Goal: Task Accomplishment & Management: Complete application form

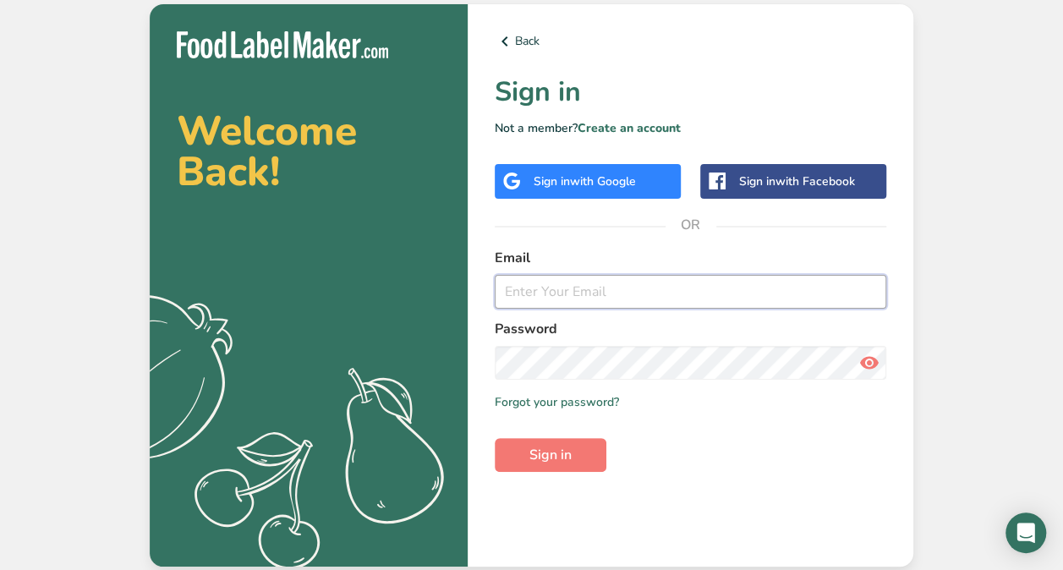
click at [589, 287] on input "email" at bounding box center [691, 292] width 392 height 34
type input "jayden.yang@my.bdsc.school.nz"
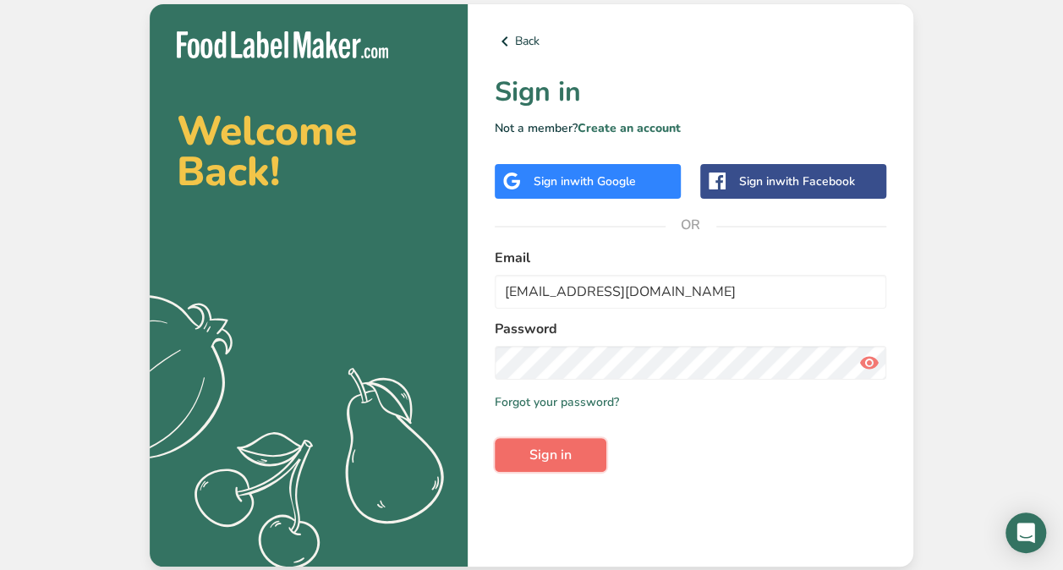
click at [545, 450] on span "Sign in" at bounding box center [550, 455] width 42 height 20
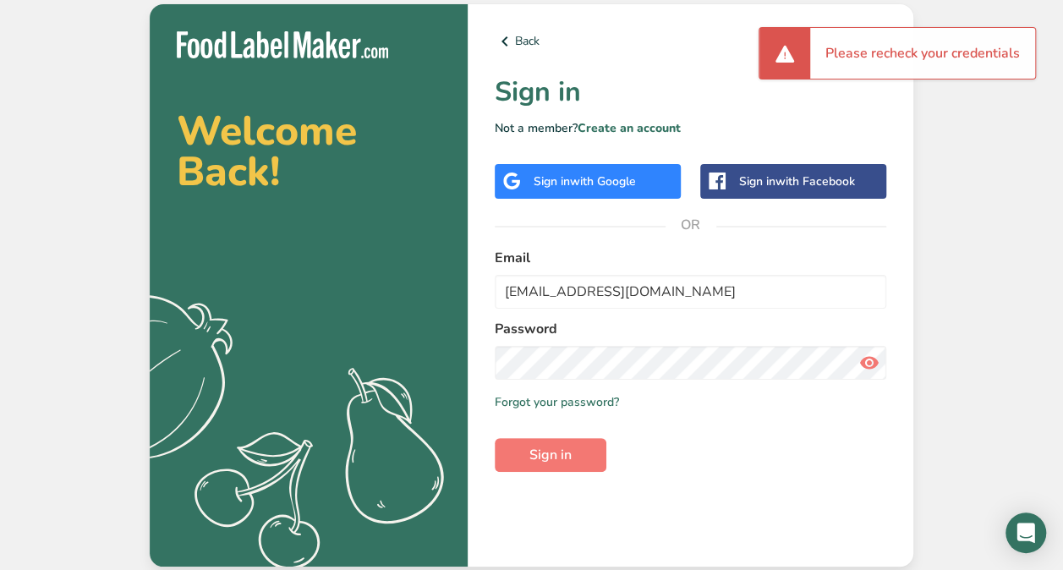
click at [864, 348] on icon at bounding box center [869, 363] width 20 height 30
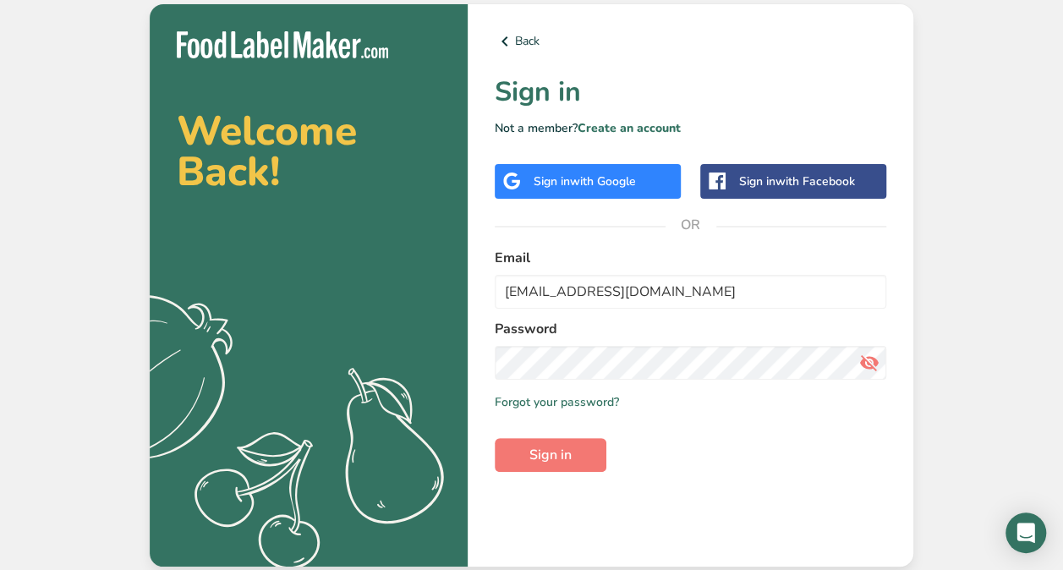
click at [546, 436] on form "Email jayden.yang@my.bdsc.school.nz Password Remember me Forgot your password? …" at bounding box center [691, 360] width 392 height 224
click at [557, 452] on span "Sign in" at bounding box center [550, 455] width 42 height 20
click at [582, 436] on form "Email jayden.yang@my.bdsc.school.nz Password Remember me Forgot your password? …" at bounding box center [691, 360] width 392 height 224
click at [582, 445] on button "Sign in" at bounding box center [551, 455] width 112 height 34
click at [543, 425] on form "Email jayden.yang@my.bdsc.school.nz Password Remember me Forgot your password? …" at bounding box center [691, 360] width 392 height 224
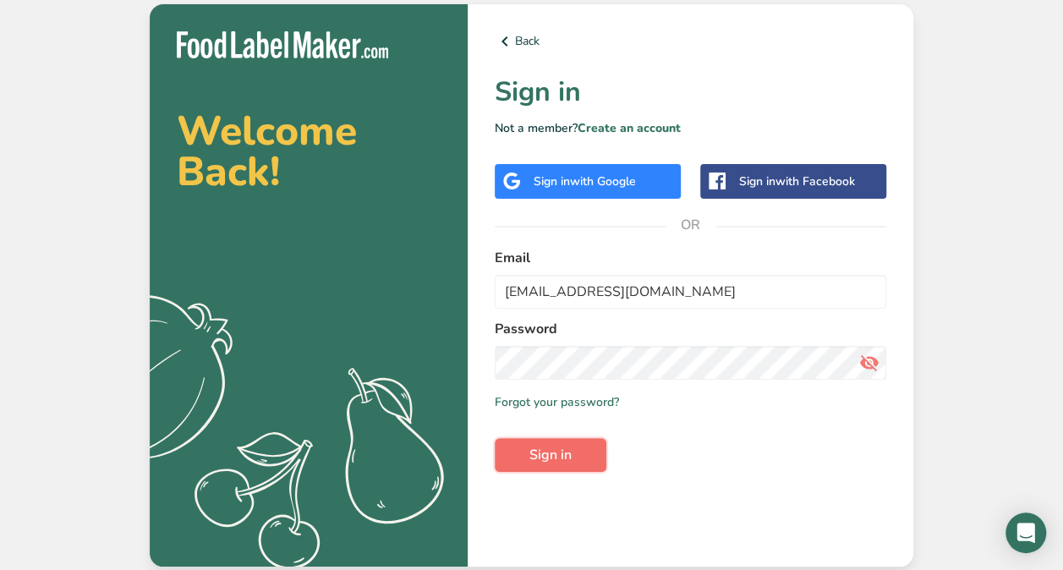
click at [551, 447] on span "Sign in" at bounding box center [550, 455] width 42 height 20
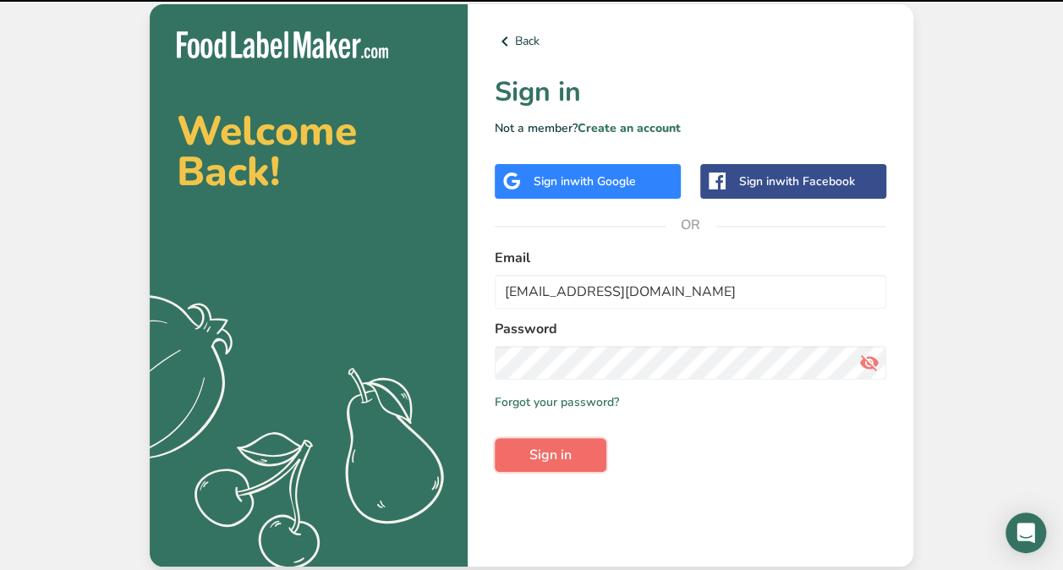
click at [552, 447] on span "Sign in" at bounding box center [550, 455] width 42 height 20
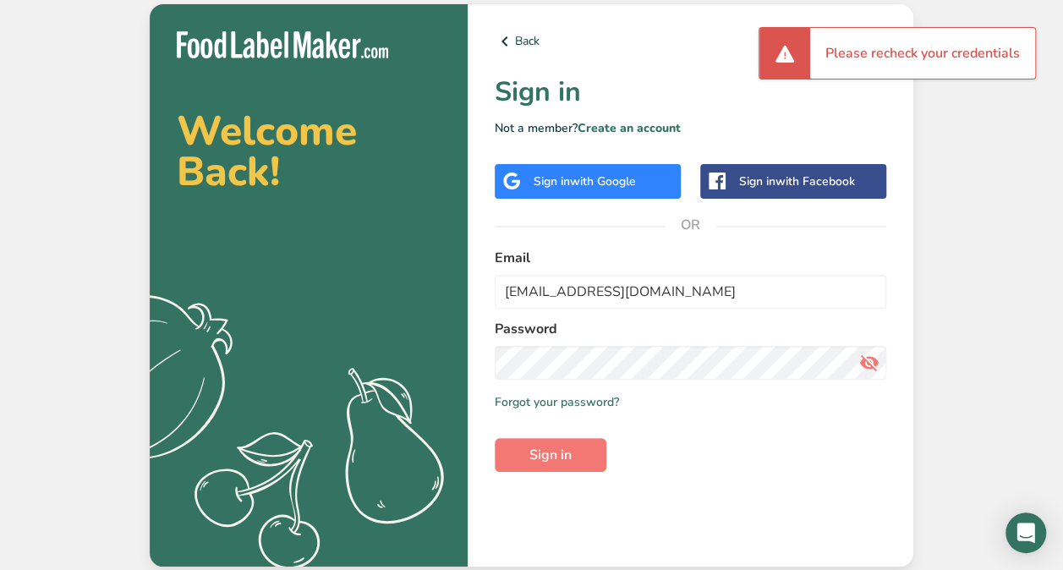
click at [876, 358] on icon at bounding box center [869, 363] width 20 height 30
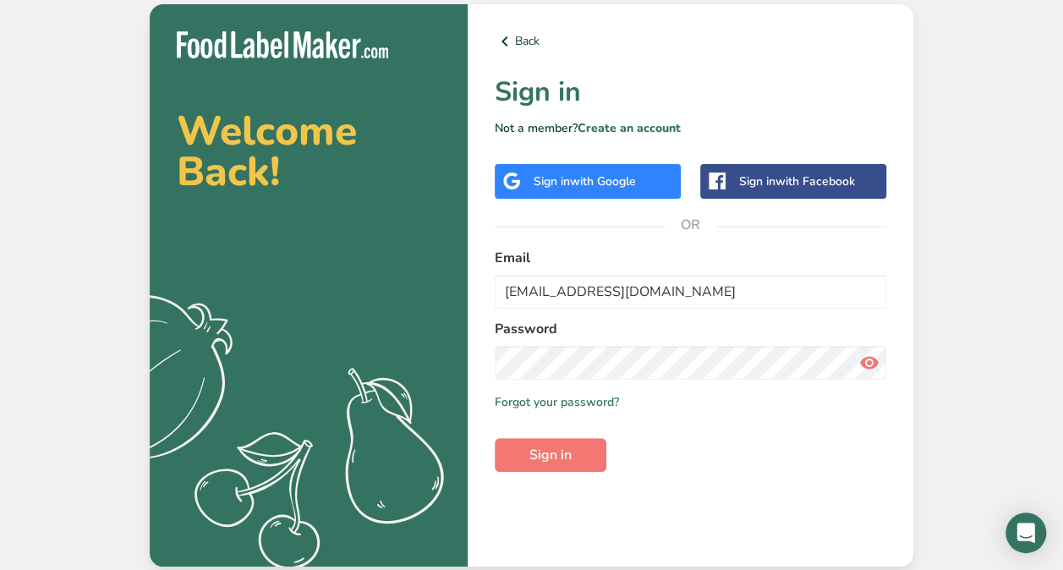
click at [549, 161] on div "Back Sign in Not a member? Create an account Sign in with Google Sign in with F…" at bounding box center [691, 285] width 446 height 562
click at [557, 178] on div "Sign in with Google" at bounding box center [585, 182] width 102 height 18
click at [557, 177] on div "Sign in with Google" at bounding box center [585, 182] width 102 height 18
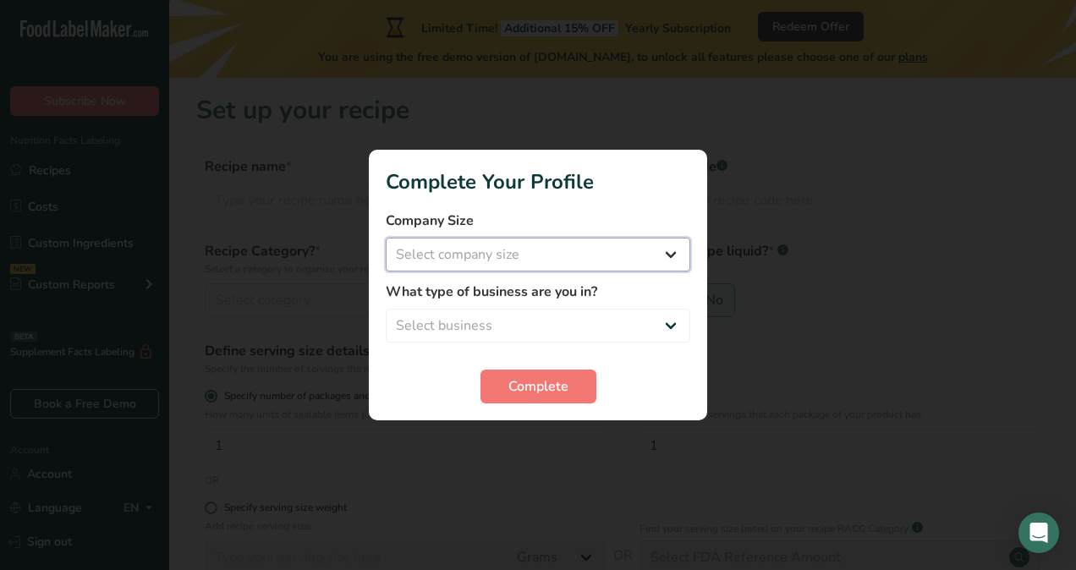
click at [676, 259] on select "Select company size Fewer than 10 Employees 10 to 50 Employees 51 to 500 Employ…" at bounding box center [538, 255] width 304 height 34
click at [758, 188] on div at bounding box center [538, 285] width 1076 height 570
click at [619, 255] on select "Select company size Fewer than 10 Employees 10 to 50 Employees 51 to 500 Employ…" at bounding box center [538, 255] width 304 height 34
click at [818, 96] on div at bounding box center [538, 285] width 1076 height 570
click at [553, 396] on span "Complete" at bounding box center [538, 386] width 60 height 20
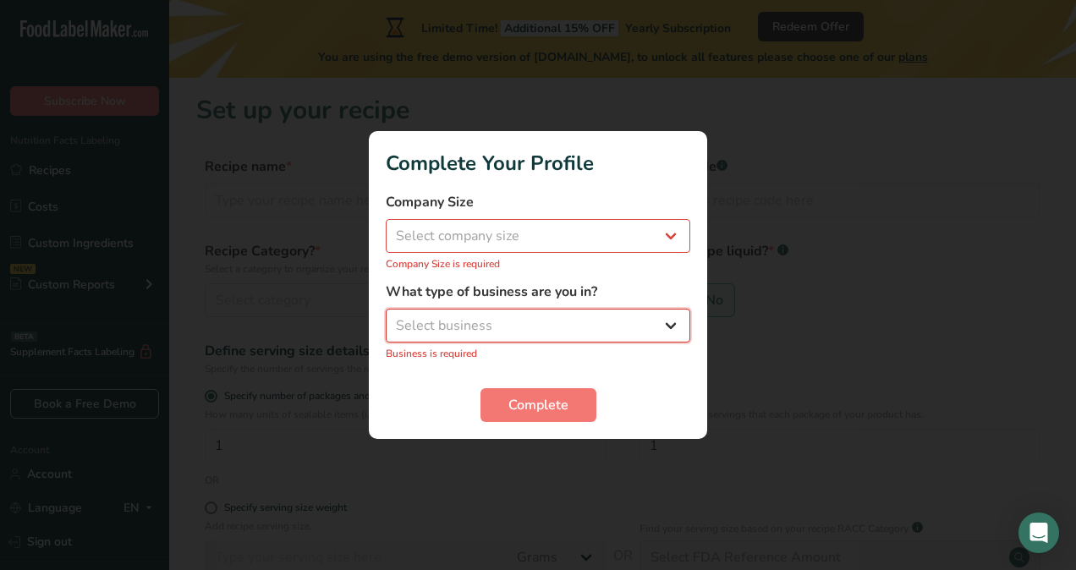
click at [551, 326] on select "Select business Packaged Food Manufacturer Restaurant & Cafe Bakery Meal Plans …" at bounding box center [538, 326] width 304 height 34
click at [803, 233] on div at bounding box center [538, 285] width 1076 height 570
click at [790, 211] on div at bounding box center [538, 285] width 1076 height 570
click at [590, 253] on div "Company Size Select company size Fewer than 10 Employees 10 to 50 Employees 51 …" at bounding box center [538, 232] width 304 height 80
click at [514, 333] on select "Select business Packaged Food Manufacturer Restaurant & Cafe Bakery Meal Plans …" at bounding box center [538, 326] width 304 height 34
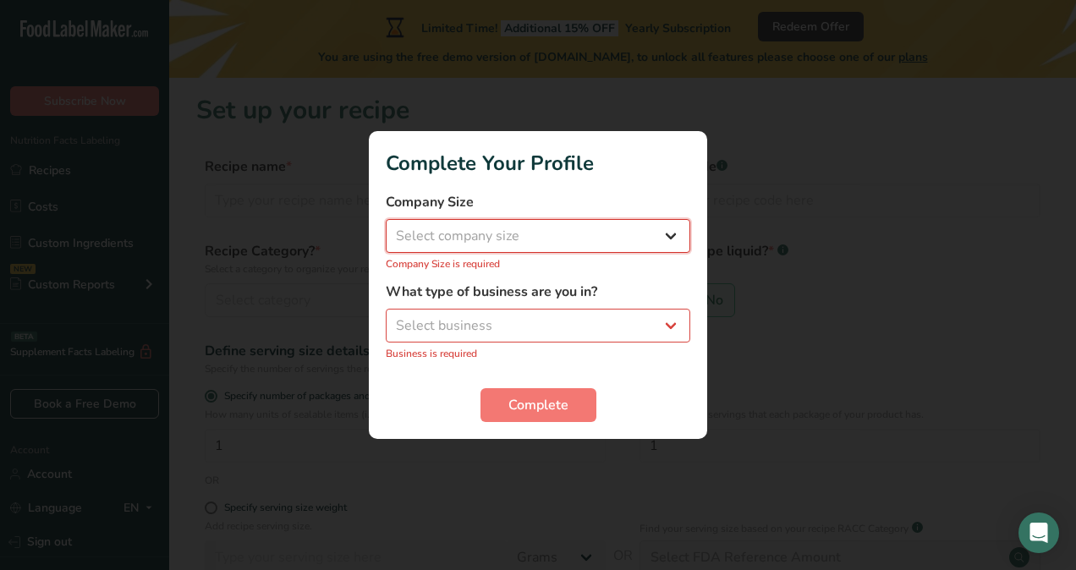
click at [673, 235] on select "Select company size Fewer than 10 Employees 10 to 50 Employees 51 to 500 Employ…" at bounding box center [538, 236] width 304 height 34
select select "1"
click at [386, 228] on select "Select company size Fewer than 10 Employees 10 to 50 Employees 51 to 500 Employ…" at bounding box center [538, 236] width 304 height 34
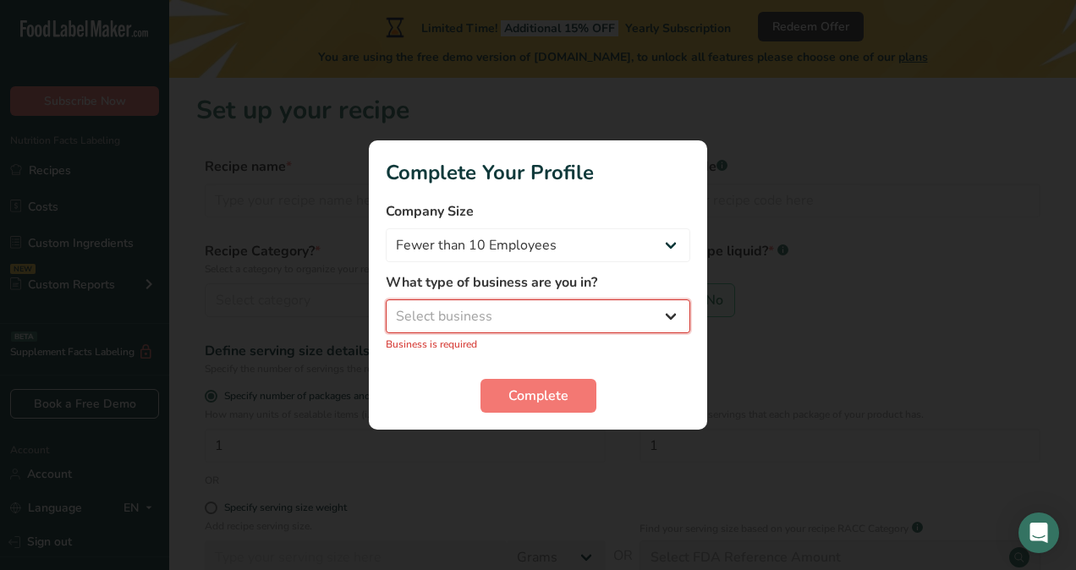
click at [566, 315] on select "Select business Packaged Food Manufacturer Restaurant & Cafe Bakery Meal Plans …" at bounding box center [538, 316] width 304 height 34
select select "8"
click at [386, 309] on select "Select business Packaged Food Manufacturer Restaurant & Cafe Bakery Meal Plans …" at bounding box center [538, 316] width 304 height 34
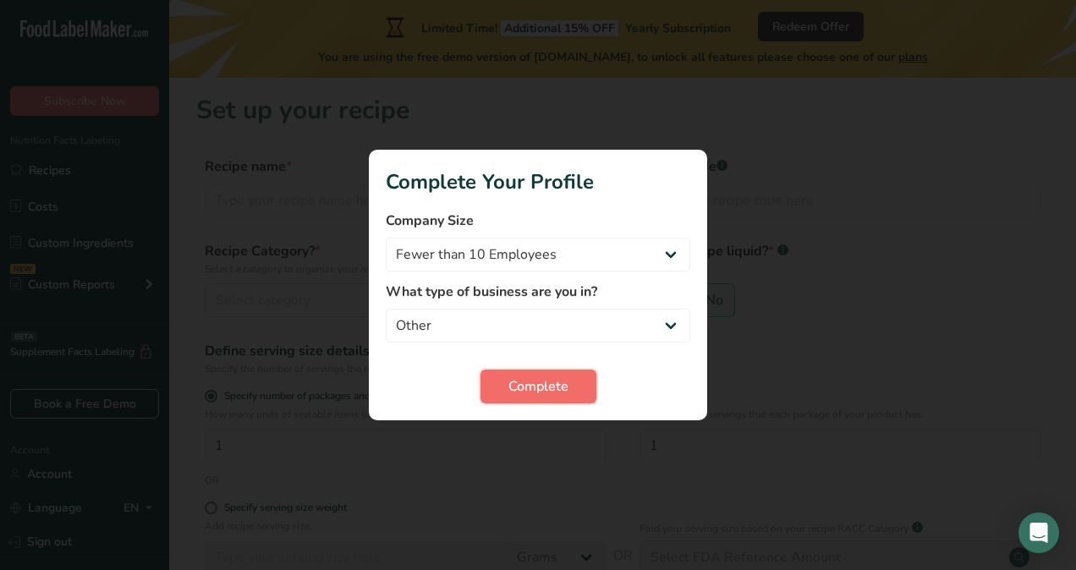
click at [552, 374] on button "Complete" at bounding box center [538, 387] width 116 height 34
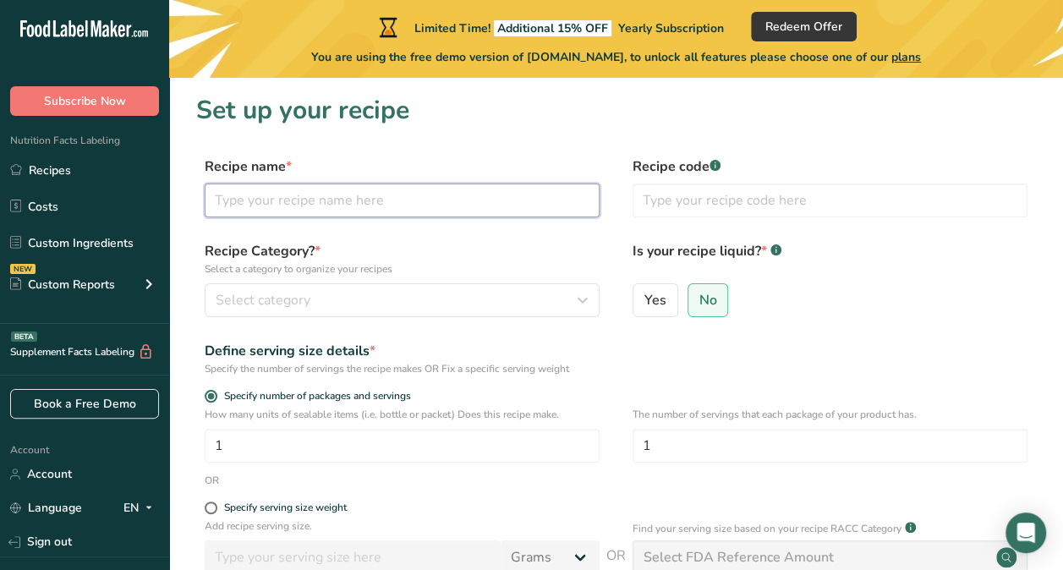
click at [505, 196] on input "text" at bounding box center [402, 201] width 395 height 34
type input "D"
type input "Fried rice"
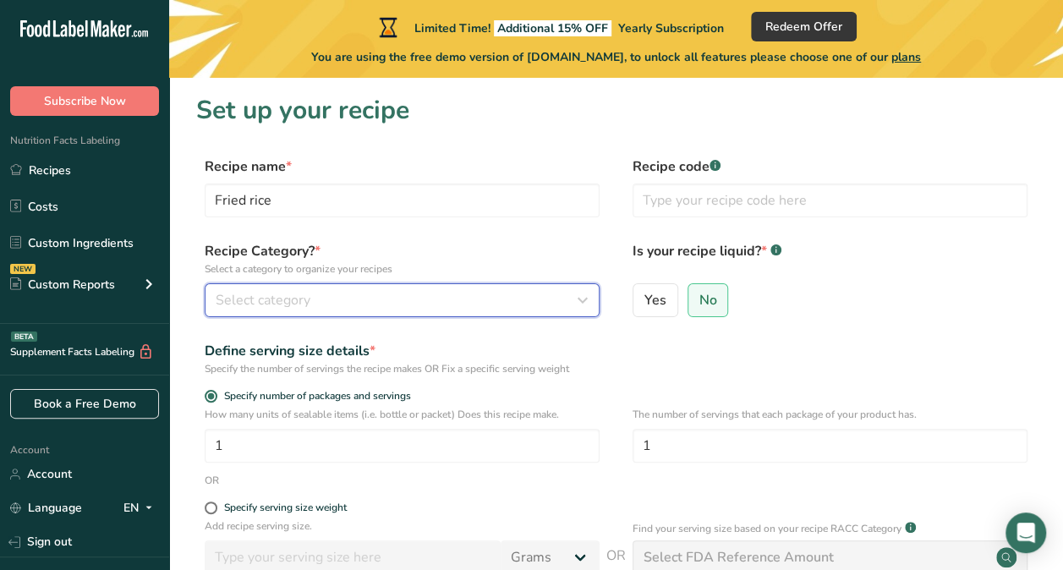
click at [538, 291] on div "Select category" at bounding box center [397, 300] width 363 height 20
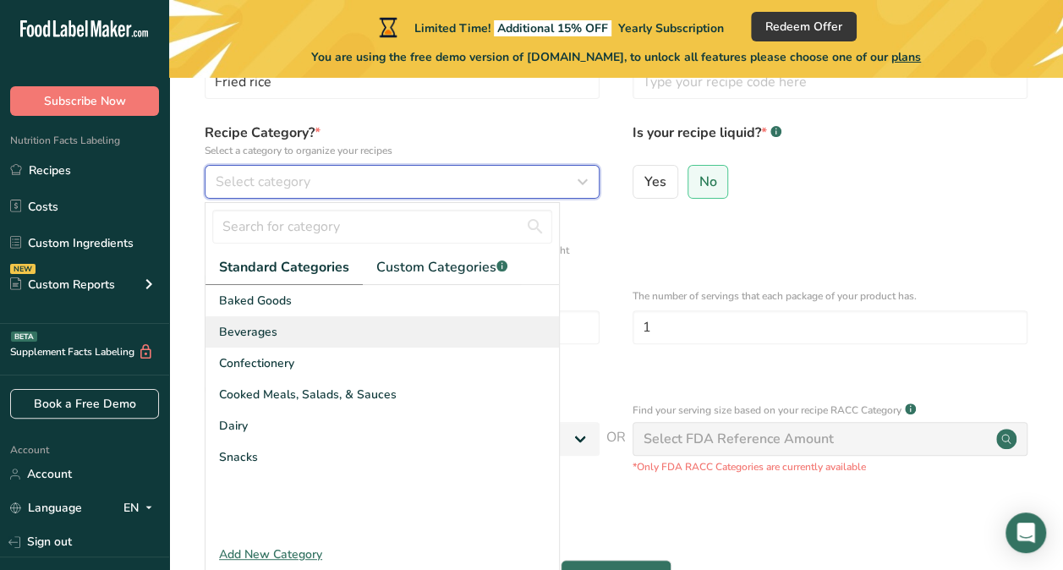
scroll to position [122, 0]
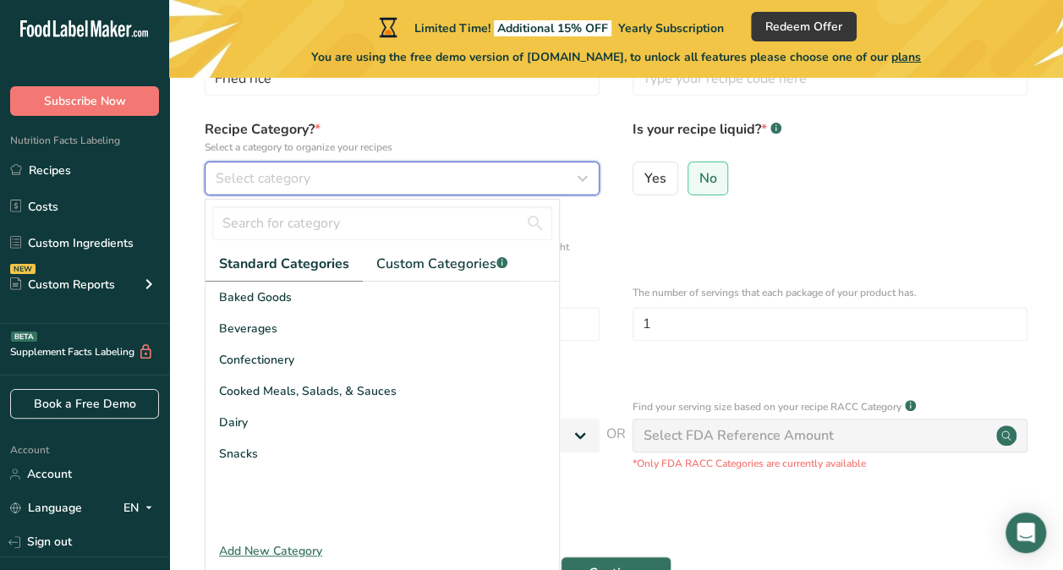
click at [325, 190] on button "Select category" at bounding box center [402, 179] width 395 height 34
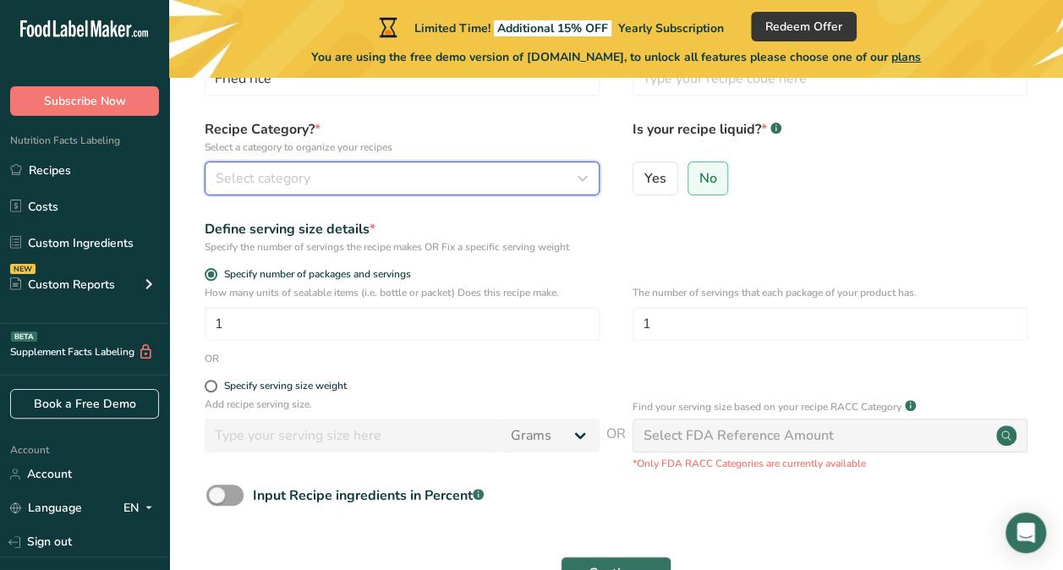
click at [325, 191] on button "Select category" at bounding box center [402, 179] width 395 height 34
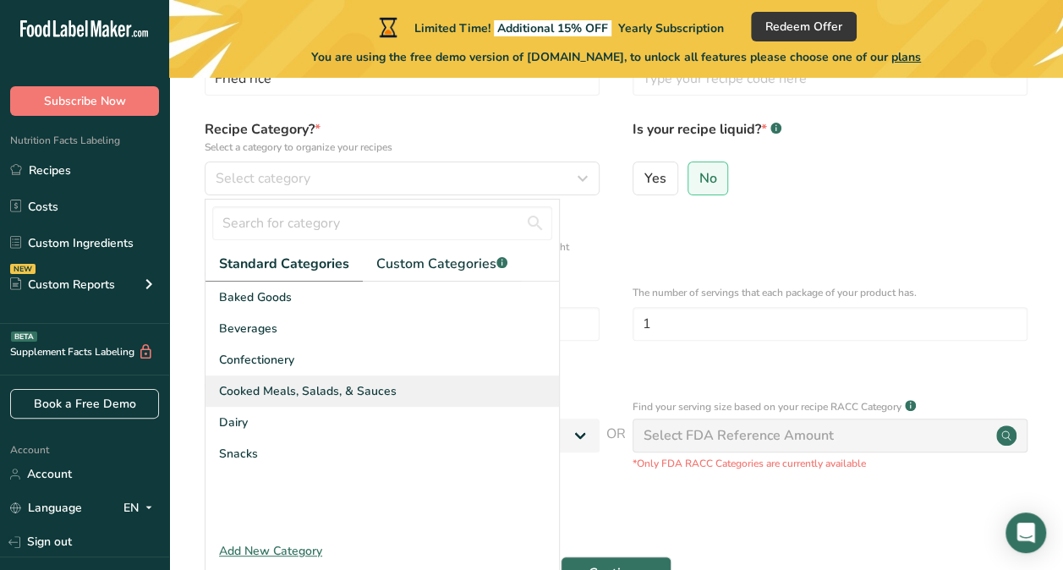
click at [368, 381] on div "Cooked Meals, Salads, & Sauces" at bounding box center [383, 391] width 354 height 31
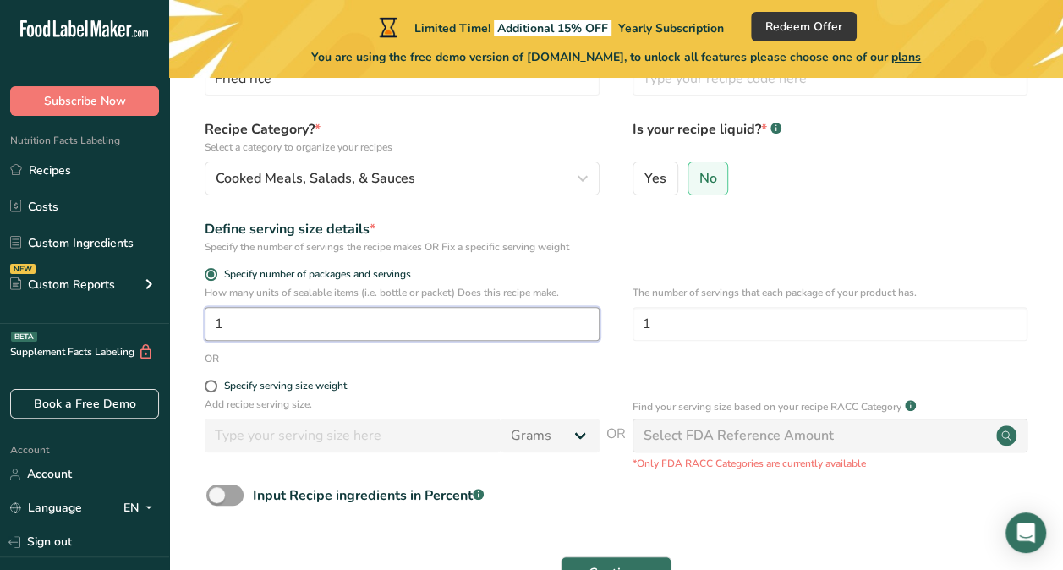
click at [521, 323] on input "1" at bounding box center [402, 324] width 395 height 34
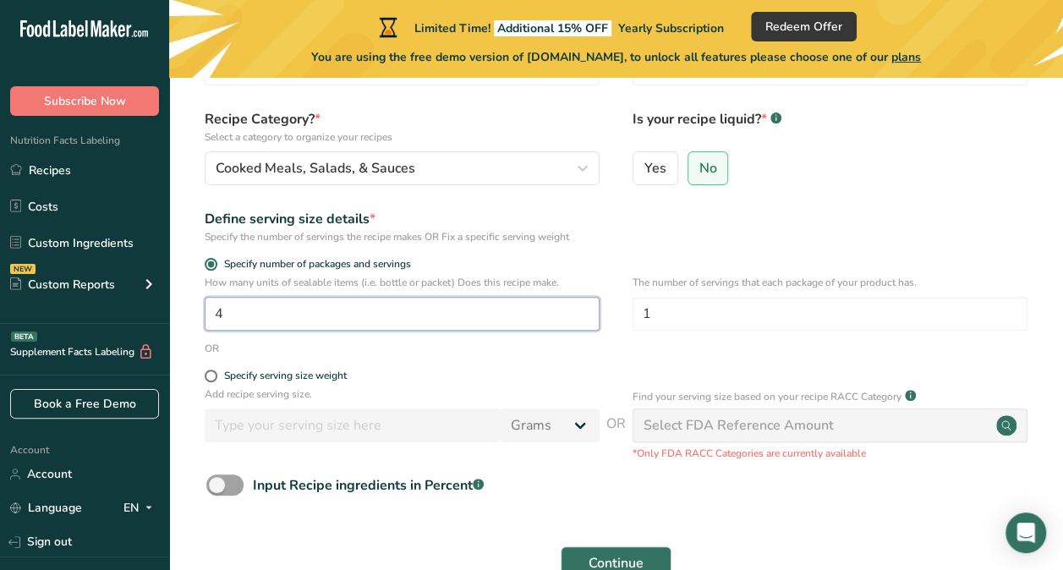
type input "4"
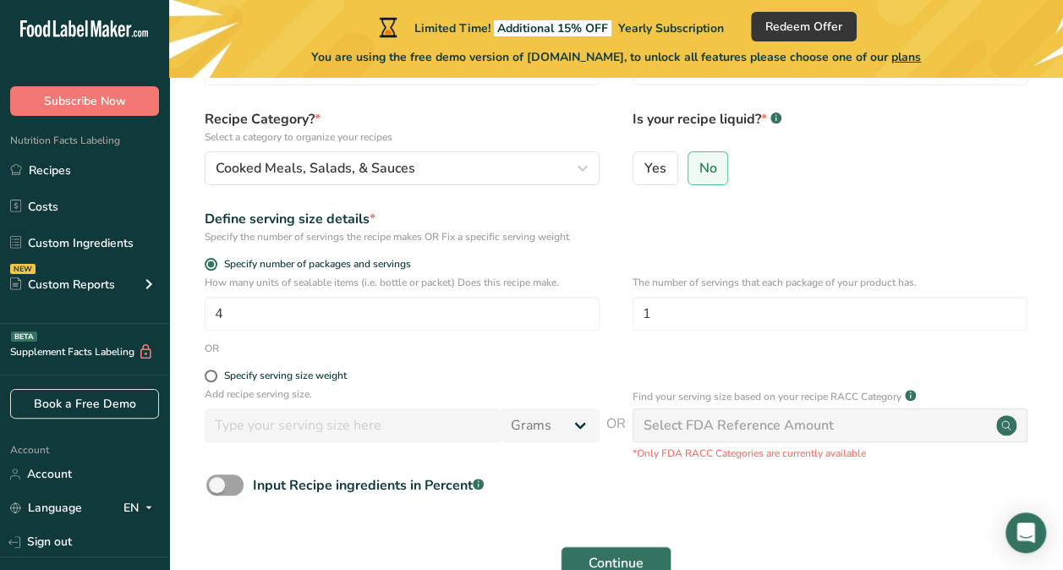
click at [683, 423] on div "Select FDA Reference Amount" at bounding box center [739, 425] width 190 height 20
click at [214, 375] on span at bounding box center [211, 376] width 13 height 13
click at [214, 375] on input "Specify serving size weight" at bounding box center [210, 375] width 11 height 11
radio input "true"
radio input "false"
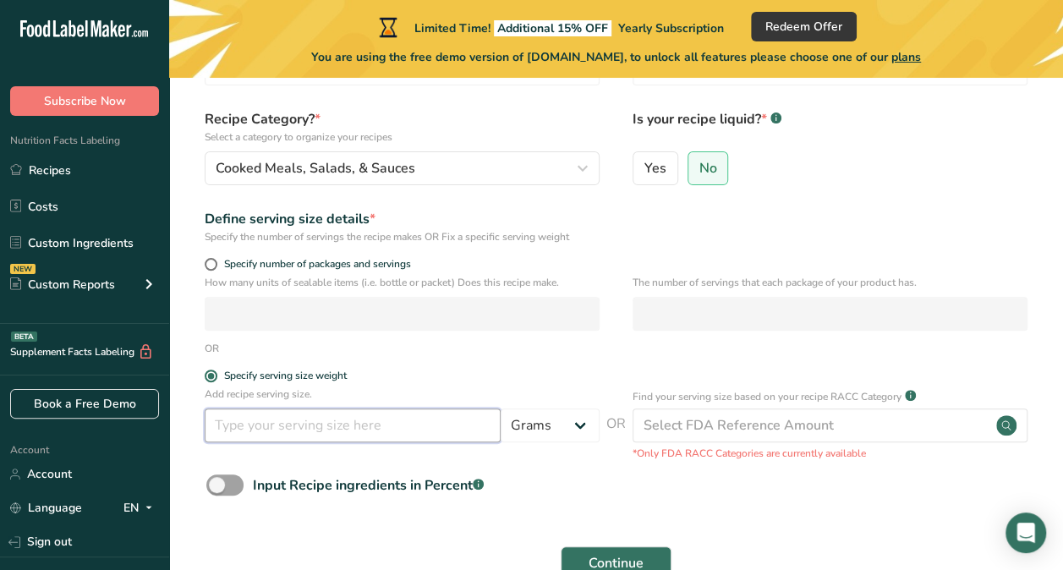
click at [265, 421] on input "number" at bounding box center [353, 426] width 296 height 34
click at [224, 375] on div "Specify serving size weight" at bounding box center [285, 376] width 123 height 13
click at [216, 375] on input "Specify serving size weight" at bounding box center [210, 375] width 11 height 11
click at [210, 377] on span at bounding box center [211, 376] width 13 height 13
click at [210, 377] on input "Specify serving size weight" at bounding box center [210, 375] width 11 height 11
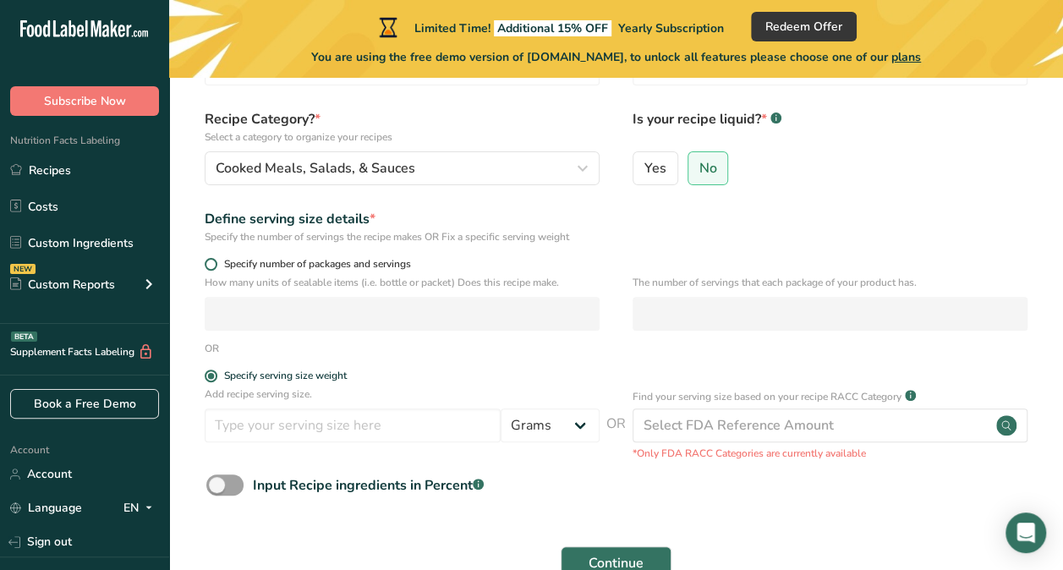
click at [220, 266] on span "Specify number of packages and servings" at bounding box center [314, 264] width 194 height 13
click at [216, 266] on input "Specify number of packages and servings" at bounding box center [210, 264] width 11 height 11
radio input "true"
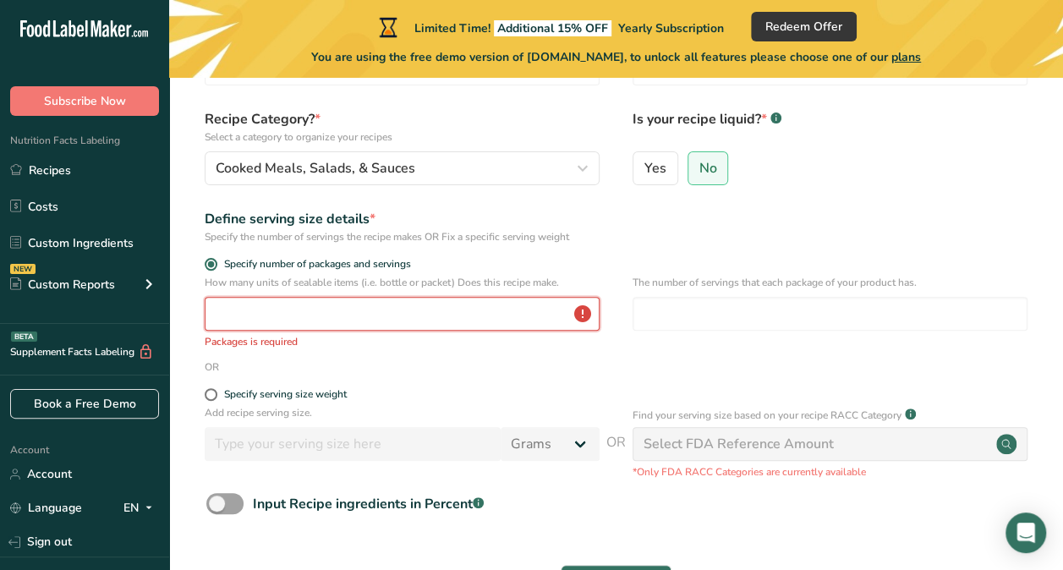
click at [239, 307] on input "number" at bounding box center [402, 314] width 395 height 34
click at [210, 385] on form "Recipe name * Fried rice Recipe code .a-a{fill:#347362;}.b-a{fill:#fff;} Recipe…" at bounding box center [616, 317] width 840 height 584
click at [211, 391] on span at bounding box center [211, 394] width 13 height 13
click at [211, 391] on input "Specify serving size weight" at bounding box center [210, 394] width 11 height 11
radio input "true"
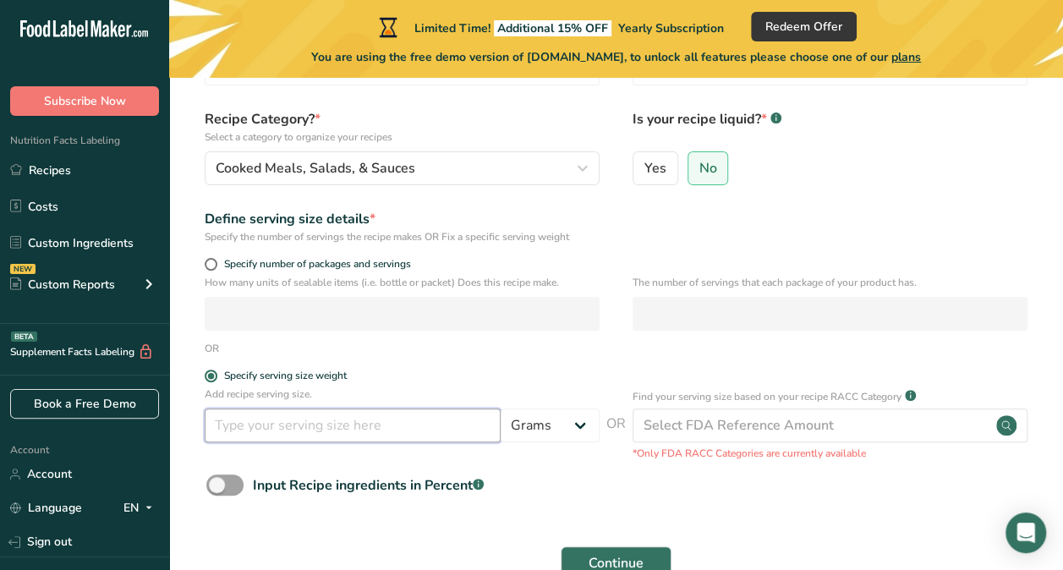
click at [282, 438] on input "number" at bounding box center [353, 426] width 296 height 34
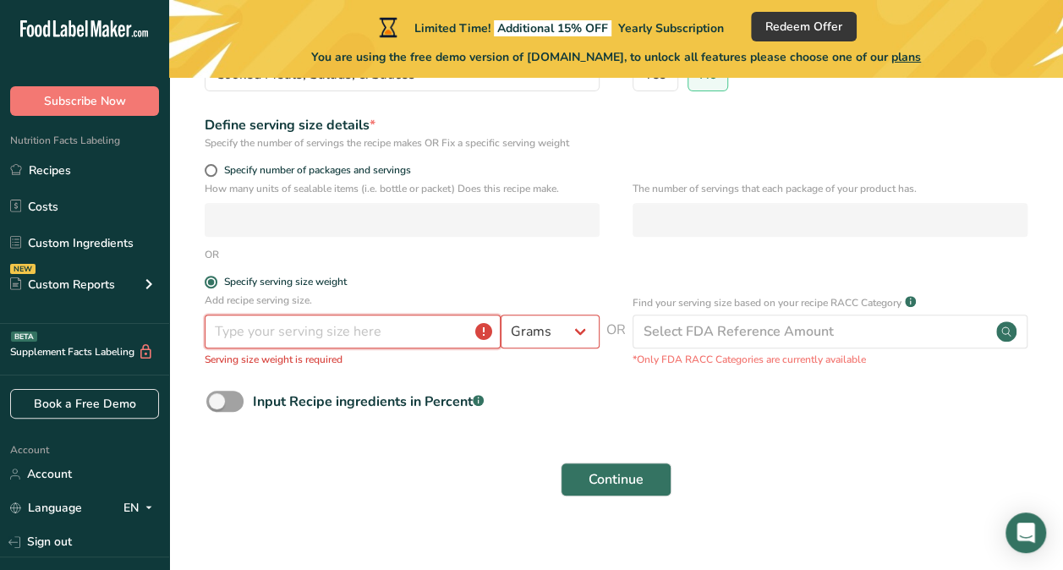
scroll to position [227, 0]
click at [369, 333] on input "number" at bounding box center [353, 331] width 296 height 34
click at [211, 170] on span at bounding box center [211, 169] width 13 height 13
click at [211, 170] on input "Specify number of packages and servings" at bounding box center [210, 169] width 11 height 11
radio input "true"
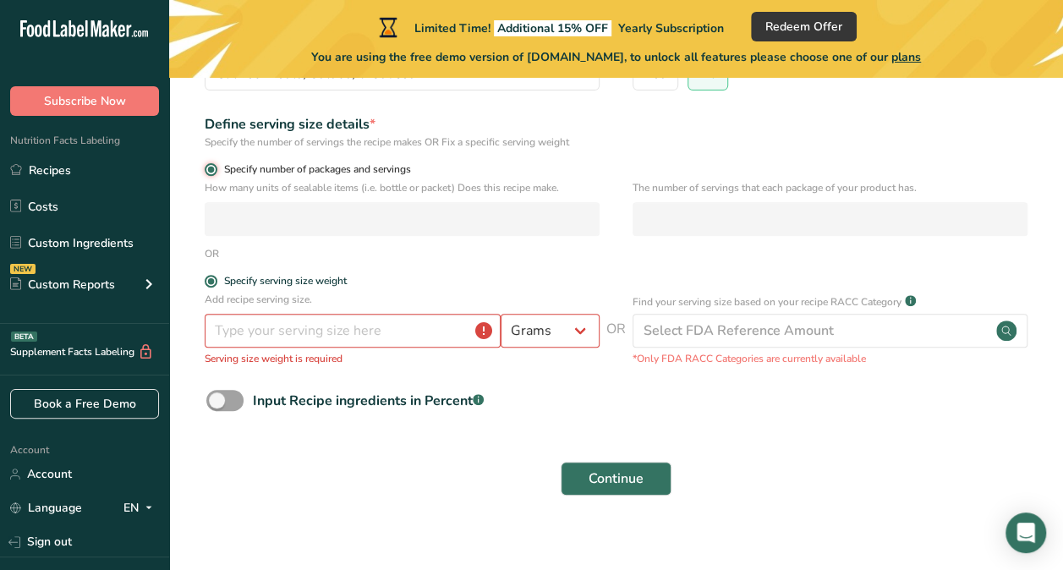
radio input "false"
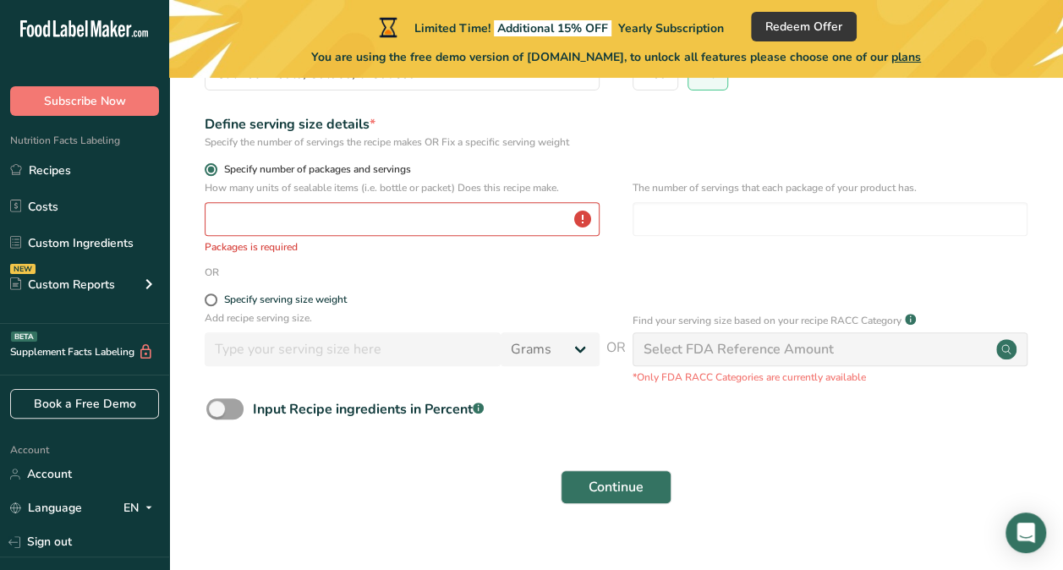
click at [211, 170] on span at bounding box center [211, 169] width 13 height 13
click at [211, 170] on input "Specify number of packages and servings" at bounding box center [210, 169] width 11 height 11
click at [250, 220] on input "number" at bounding box center [402, 219] width 395 height 34
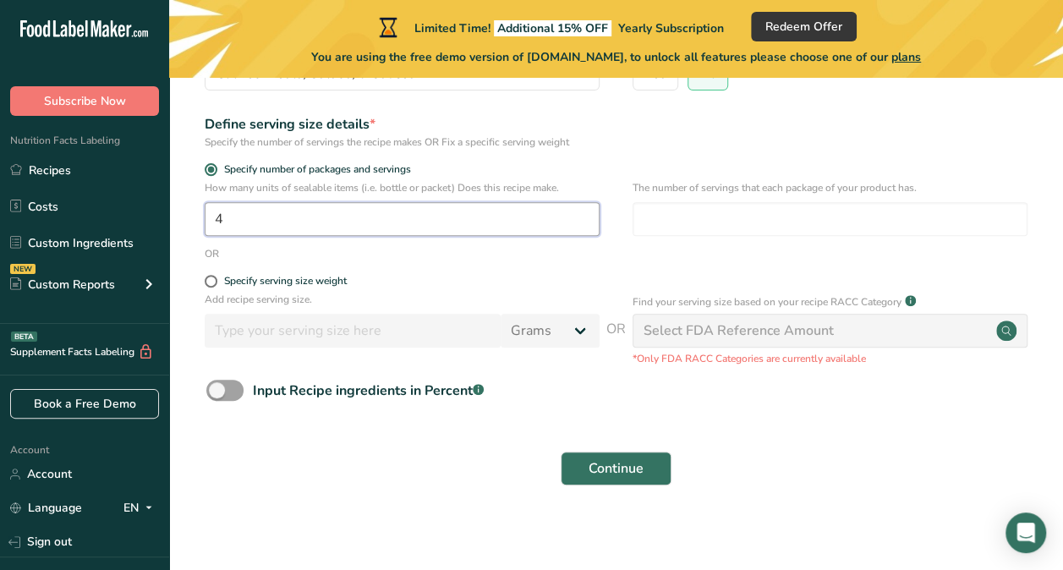
type input "4"
click at [635, 325] on div "Select FDA Reference Amount" at bounding box center [830, 331] width 395 height 34
click at [648, 214] on input "number" at bounding box center [830, 219] width 395 height 34
click at [642, 472] on span "Continue" at bounding box center [616, 468] width 55 height 20
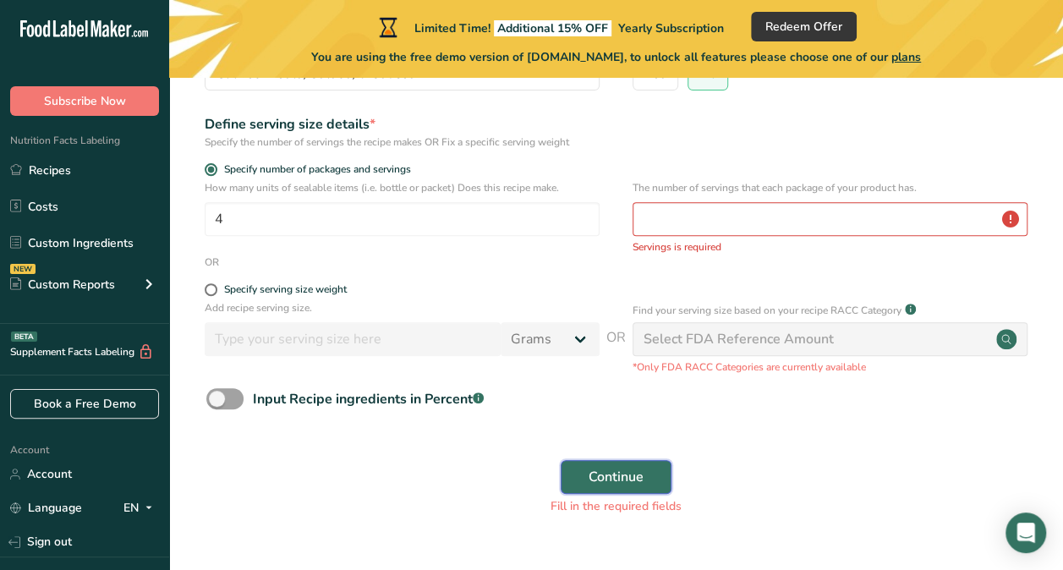
click at [642, 472] on span "Continue" at bounding box center [616, 477] width 55 height 20
click at [694, 234] on input "number" at bounding box center [830, 219] width 395 height 34
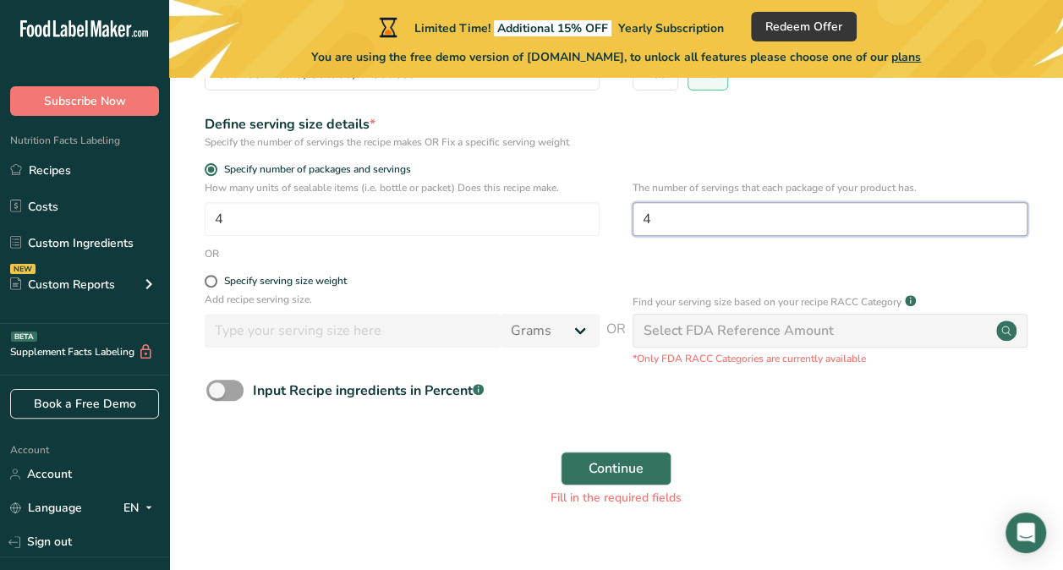
type input "4"
click at [719, 323] on div "Select FDA Reference Amount" at bounding box center [739, 331] width 190 height 20
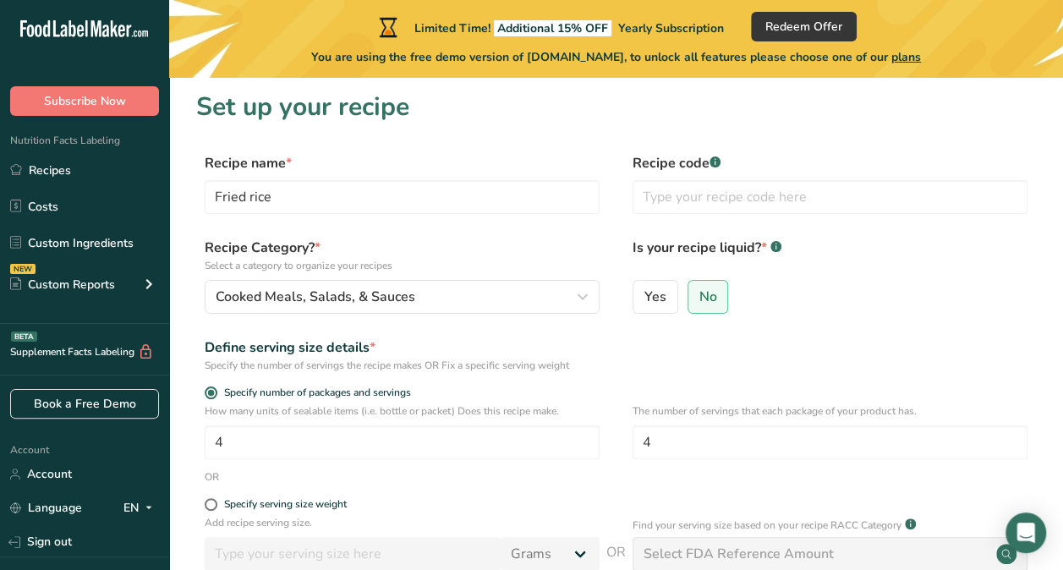
scroll to position [0, 0]
